Goal: Task Accomplishment & Management: Manage account settings

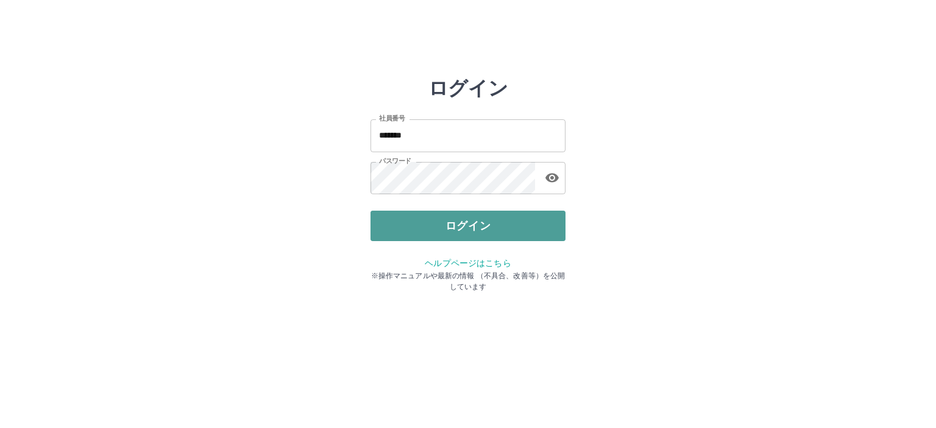
click at [469, 229] on button "ログイン" at bounding box center [467, 226] width 195 height 30
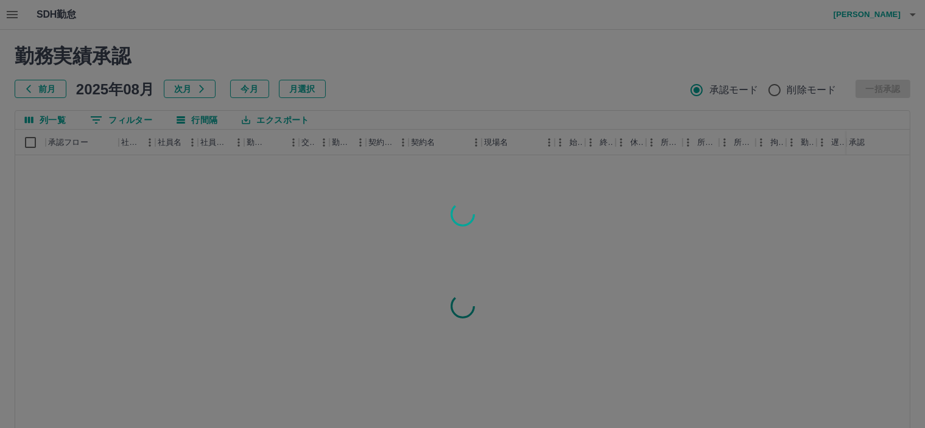
click at [877, 13] on div at bounding box center [462, 214] width 925 height 428
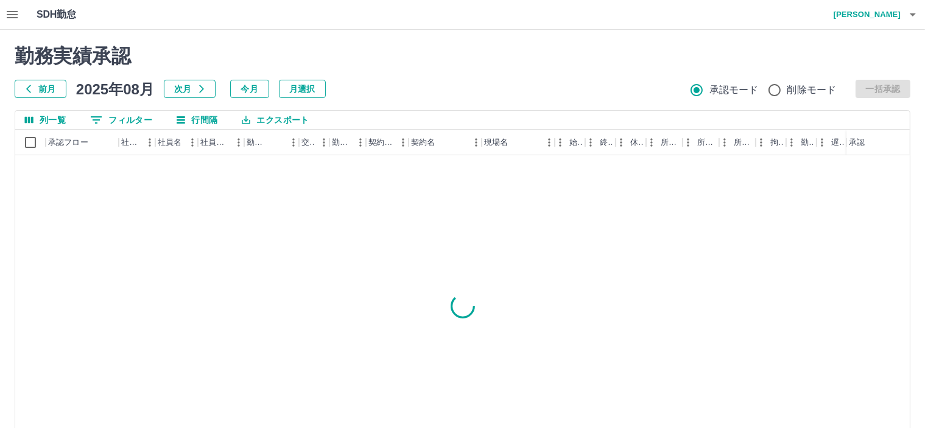
click at [877, 13] on h4 "伊藤　基" at bounding box center [864, 14] width 73 height 29
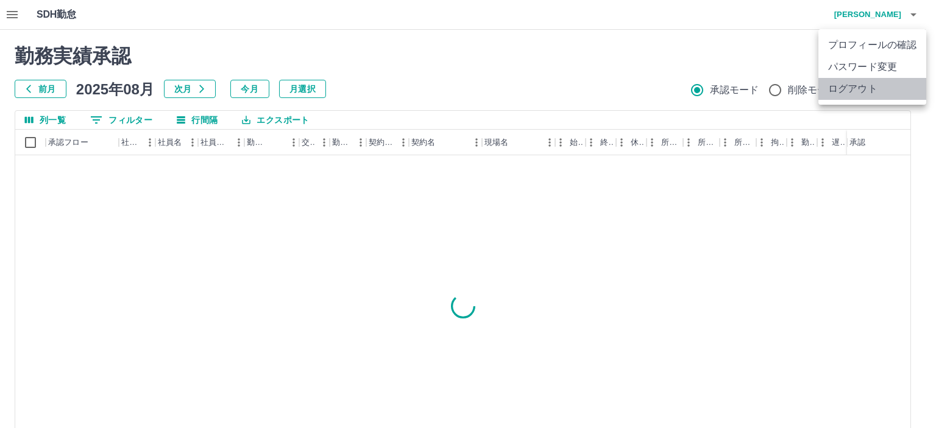
click at [858, 85] on li "ログアウト" at bounding box center [872, 89] width 108 height 22
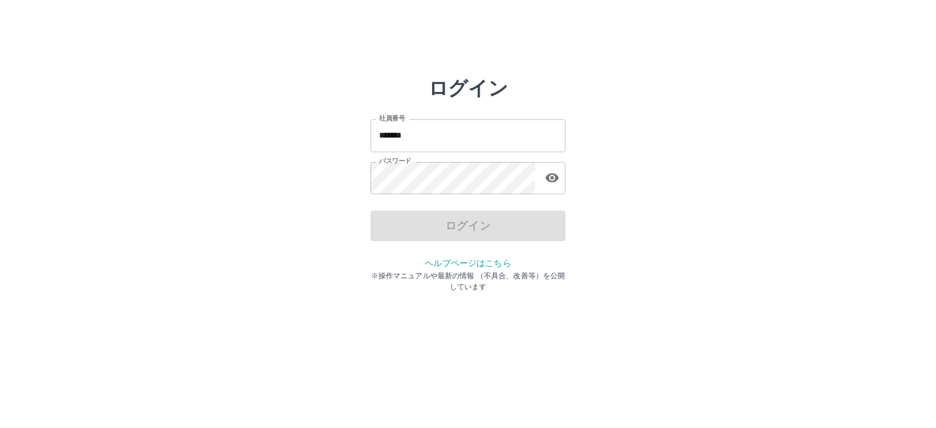
click at [470, 144] on input "*******" at bounding box center [467, 135] width 195 height 32
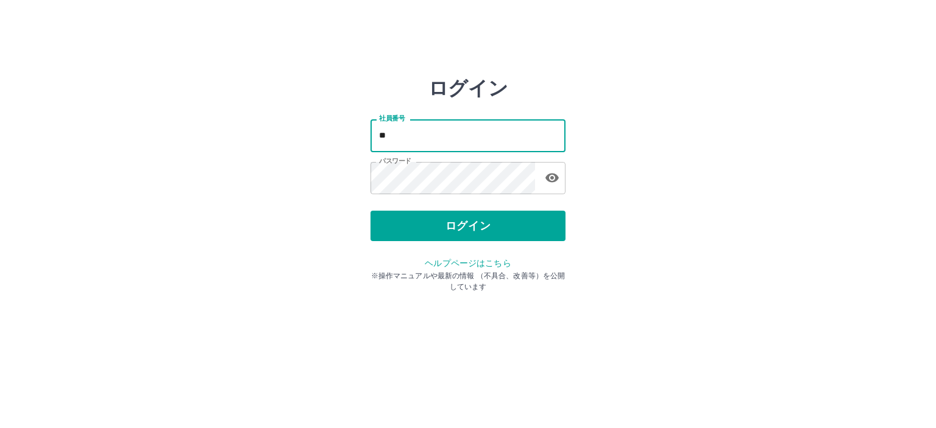
type input "*"
type input "*******"
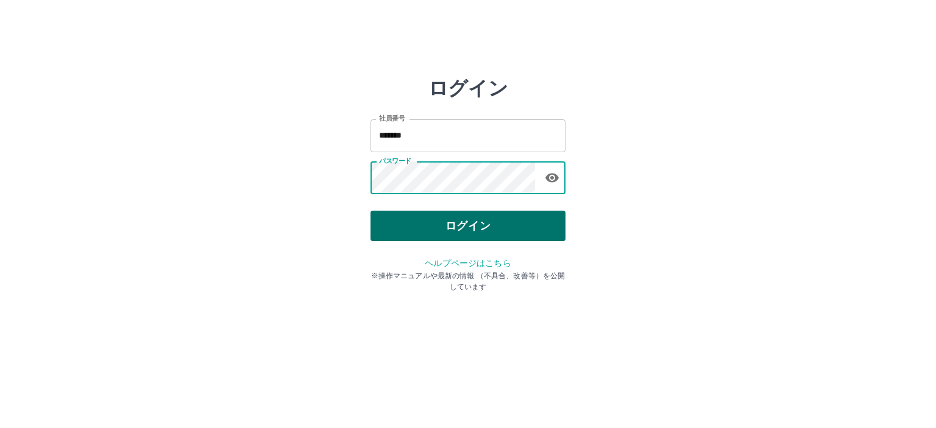
click at [485, 224] on button "ログイン" at bounding box center [467, 226] width 195 height 30
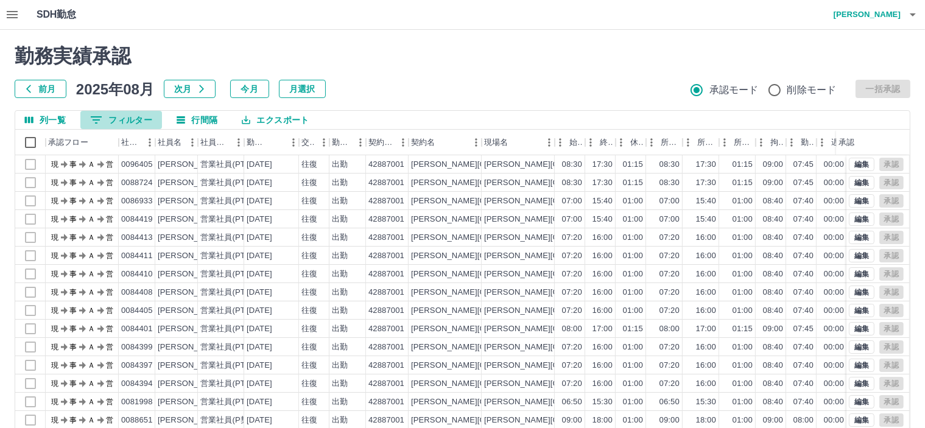
click at [113, 124] on button "0 フィルター" at bounding box center [121, 120] width 82 height 18
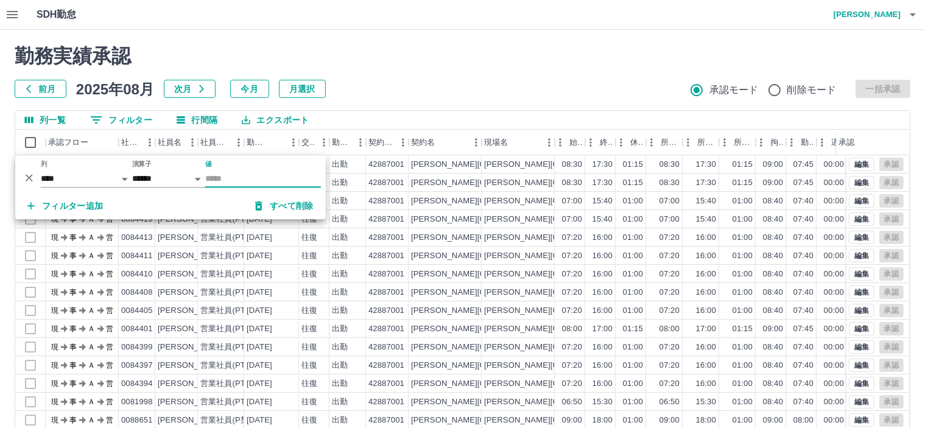
click at [227, 180] on input "値" at bounding box center [263, 179] width 116 height 18
click at [268, 175] on input "値" at bounding box center [263, 179] width 116 height 18
